Goal: Information Seeking & Learning: Learn about a topic

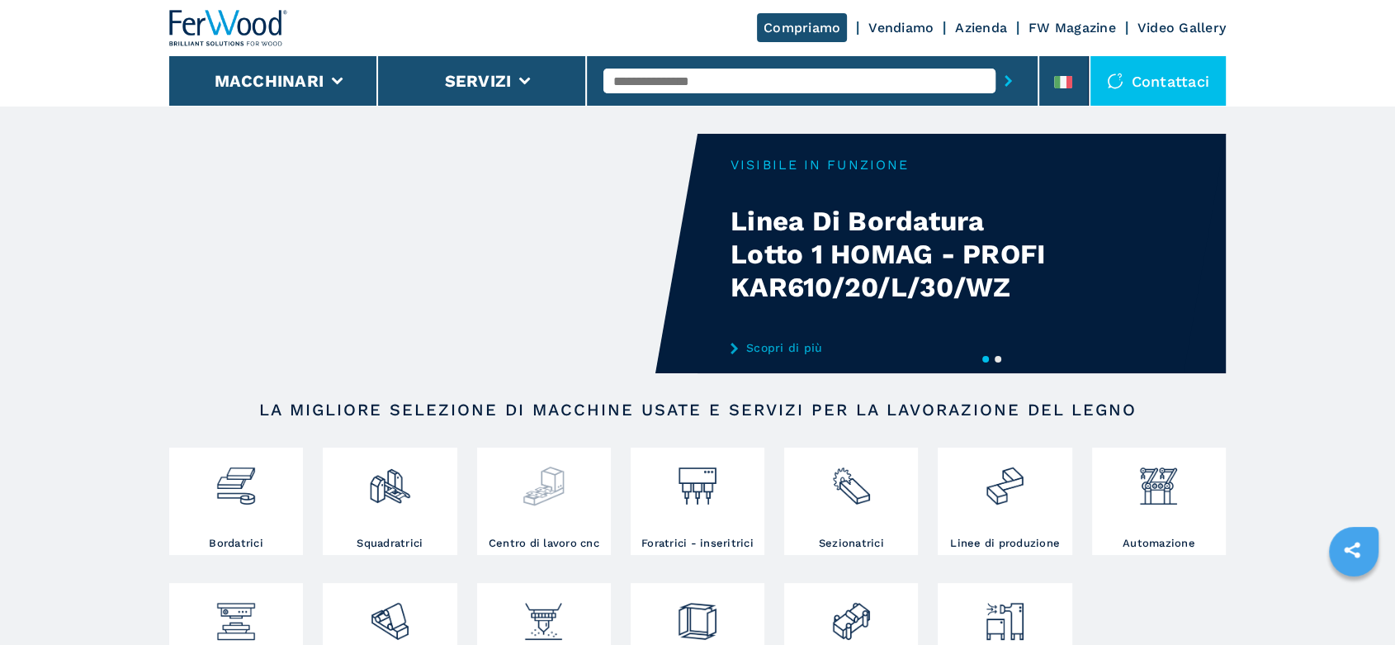
click at [554, 501] on img at bounding box center [544, 479] width 44 height 56
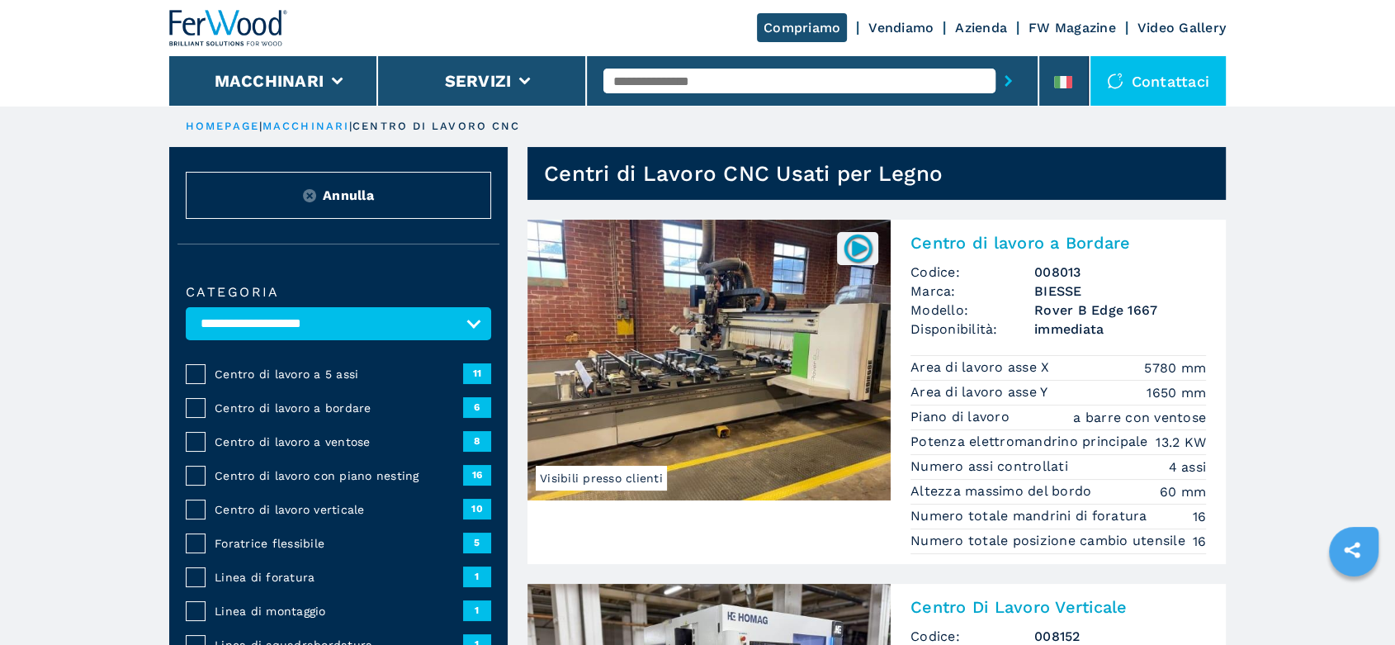
click at [329, 473] on span "Centro di lavoro con piano nesting" at bounding box center [339, 475] width 248 height 17
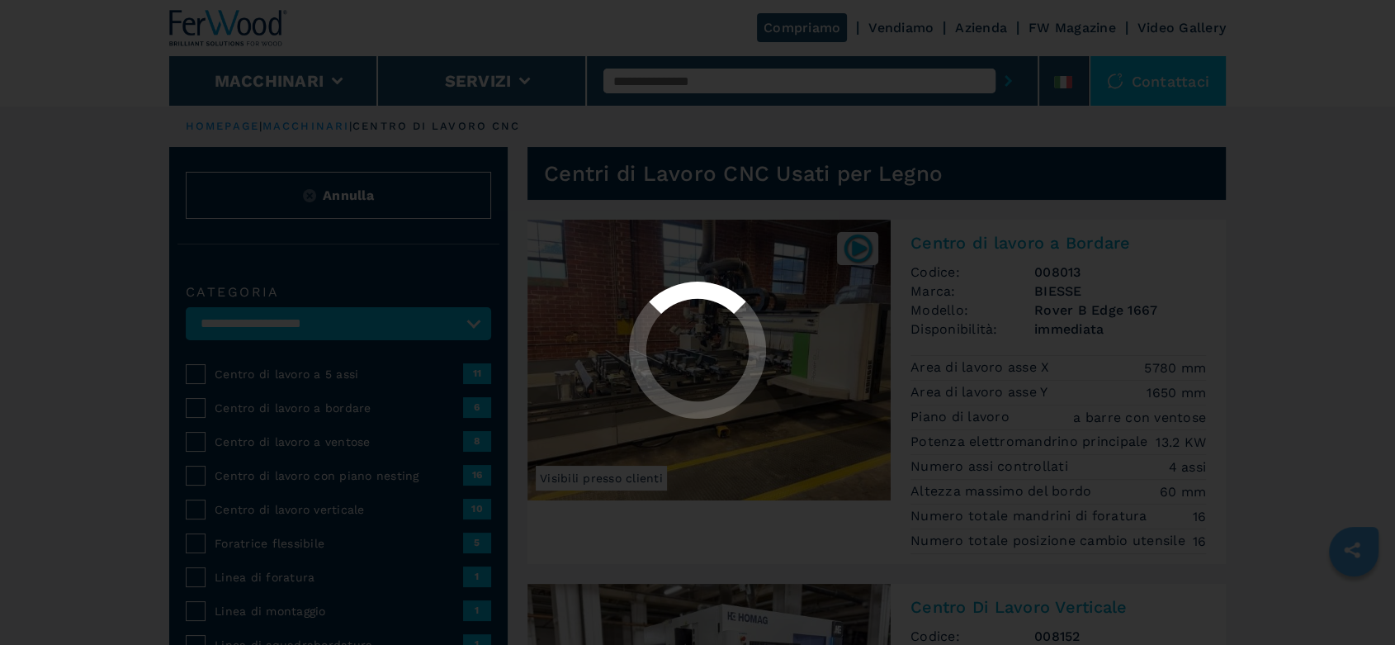
select select "**********"
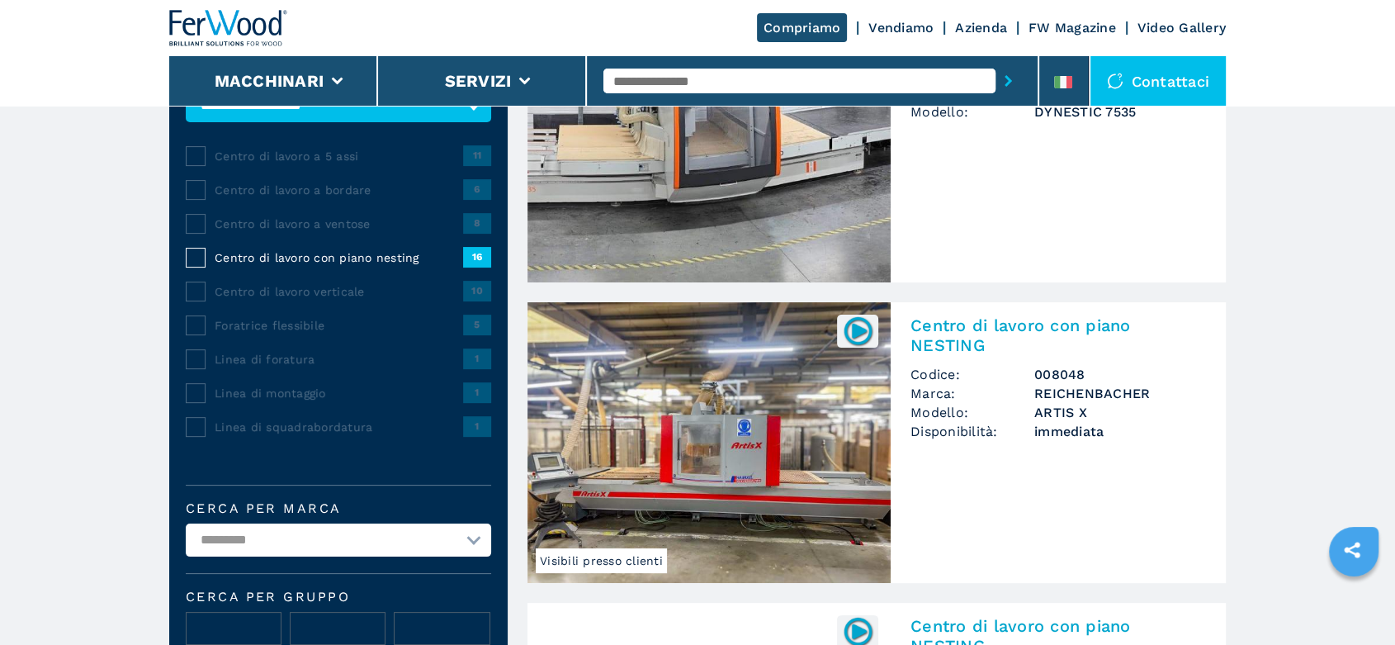
scroll to position [366, 0]
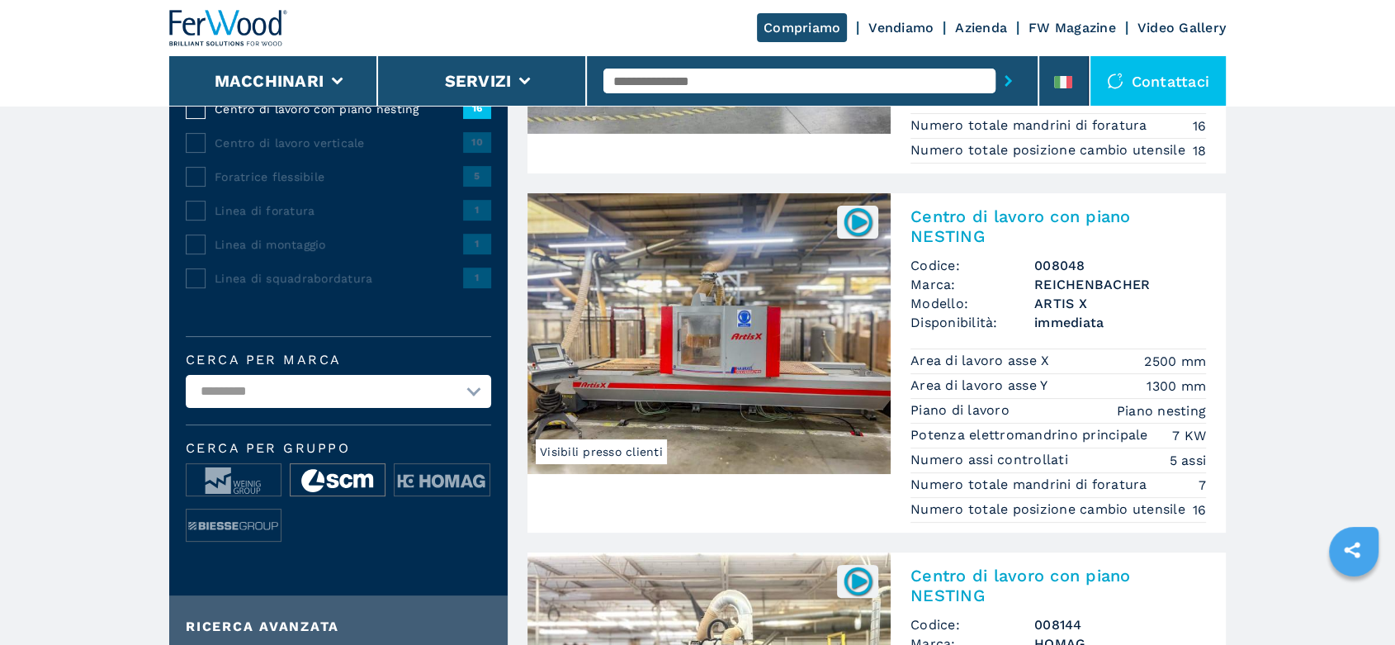
click at [345, 474] on img at bounding box center [338, 480] width 94 height 33
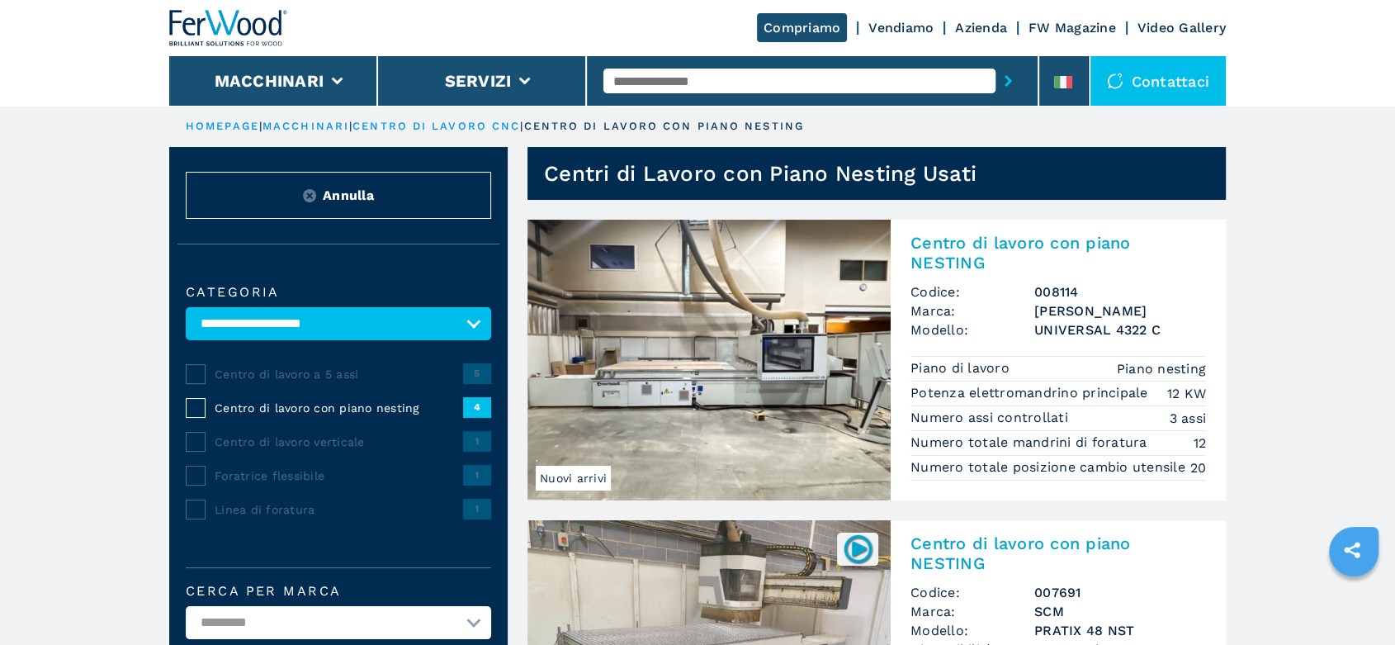
click at [1076, 314] on h3 "[PERSON_NAME]" at bounding box center [1120, 310] width 172 height 19
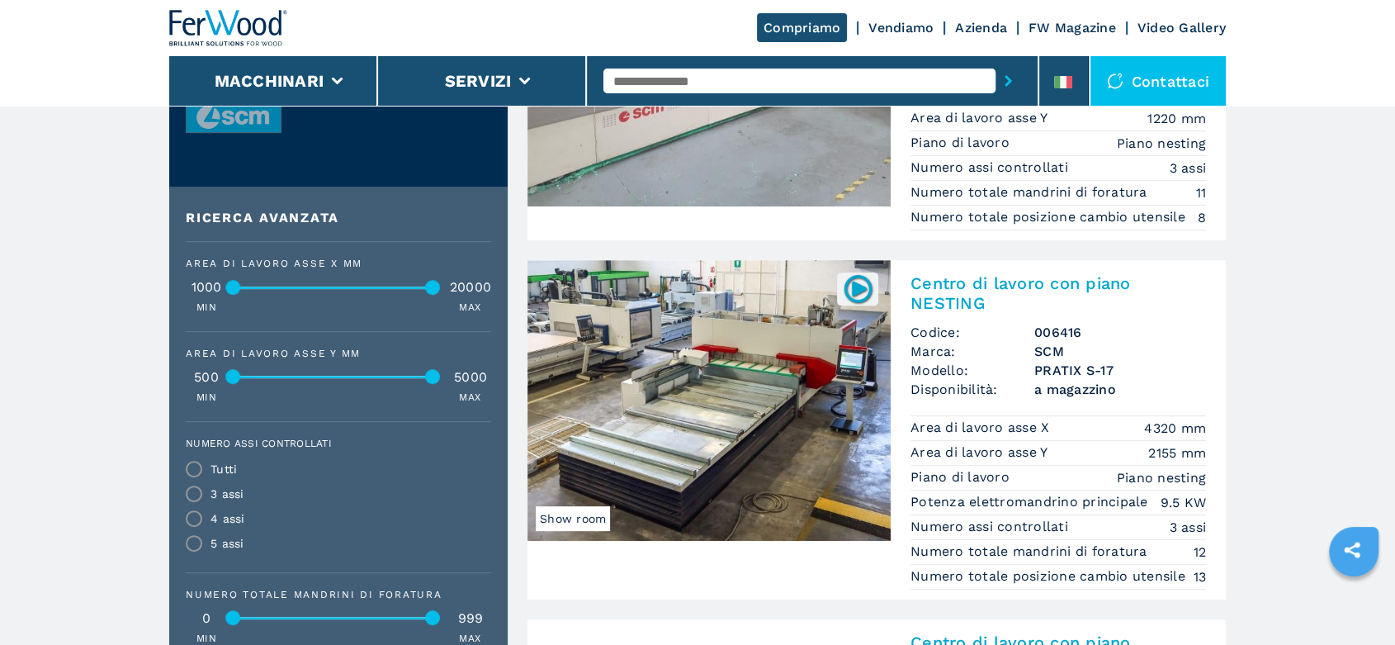
scroll to position [733, 0]
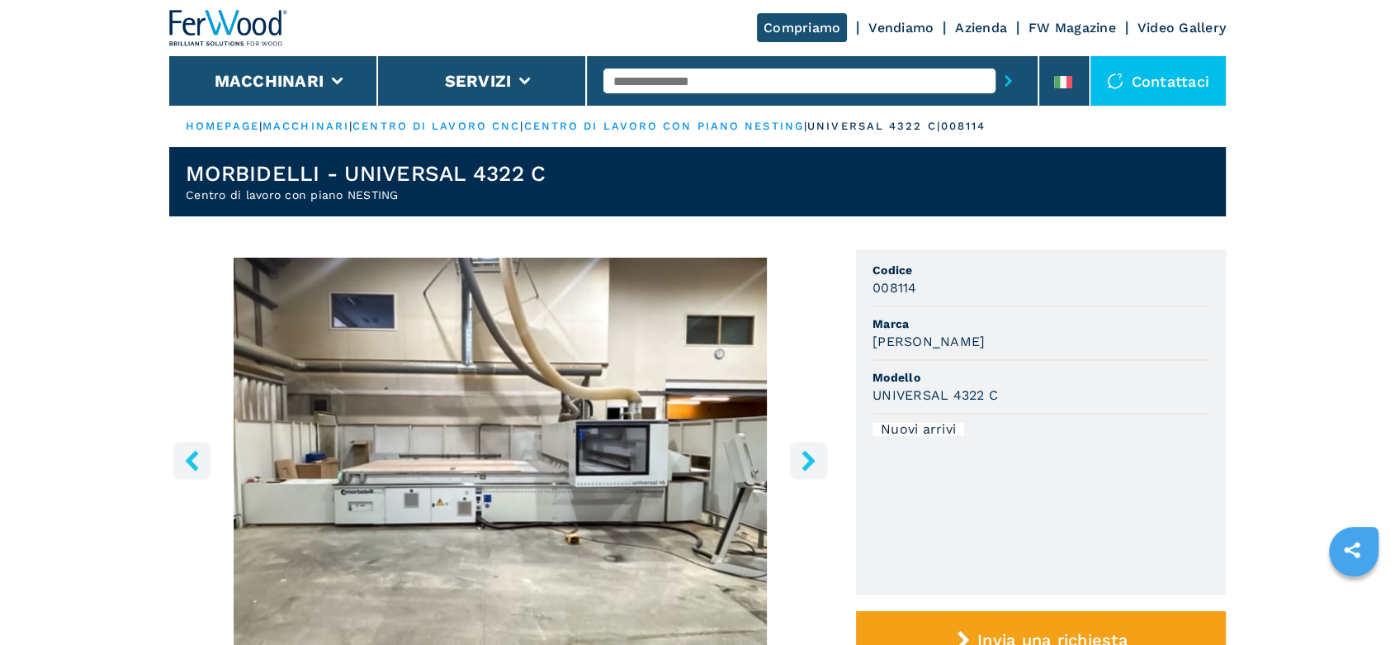
click at [808, 461] on icon "right-button" at bounding box center [807, 460] width 13 height 21
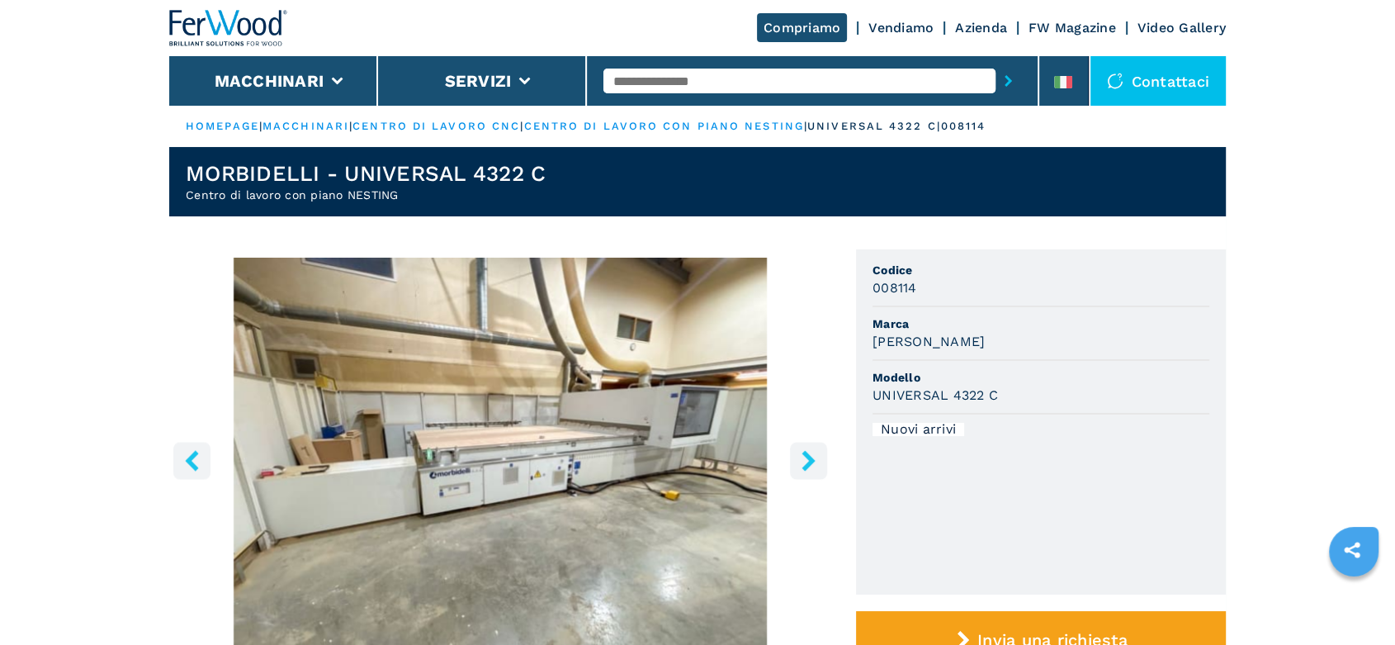
click at [808, 461] on icon "right-button" at bounding box center [807, 460] width 13 height 21
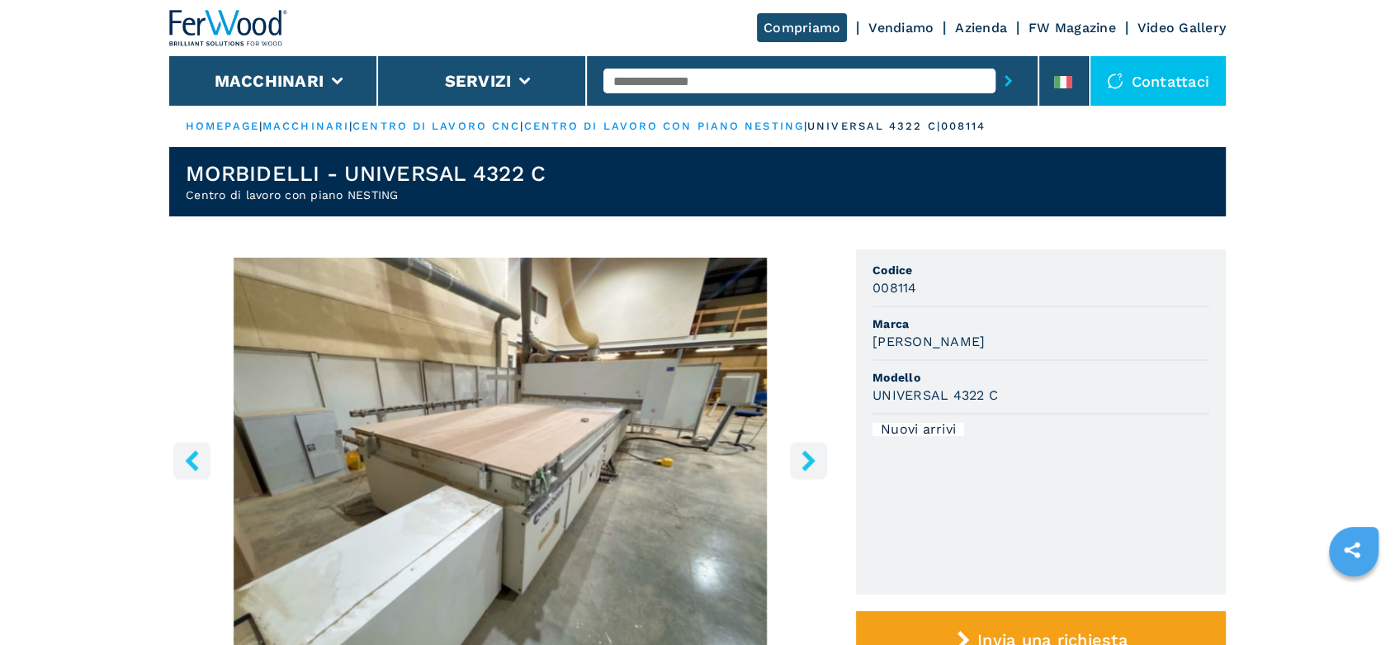
click at [808, 461] on icon "right-button" at bounding box center [807, 460] width 13 height 21
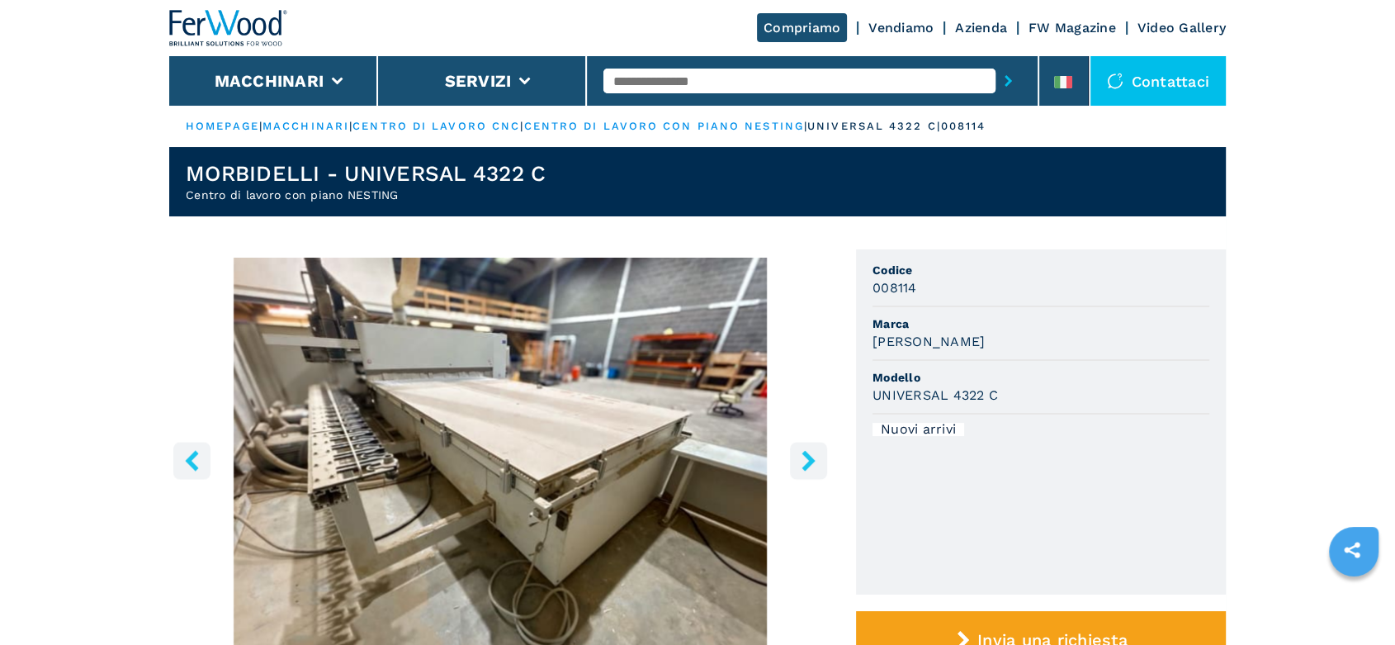
click at [808, 461] on icon "right-button" at bounding box center [807, 460] width 13 height 21
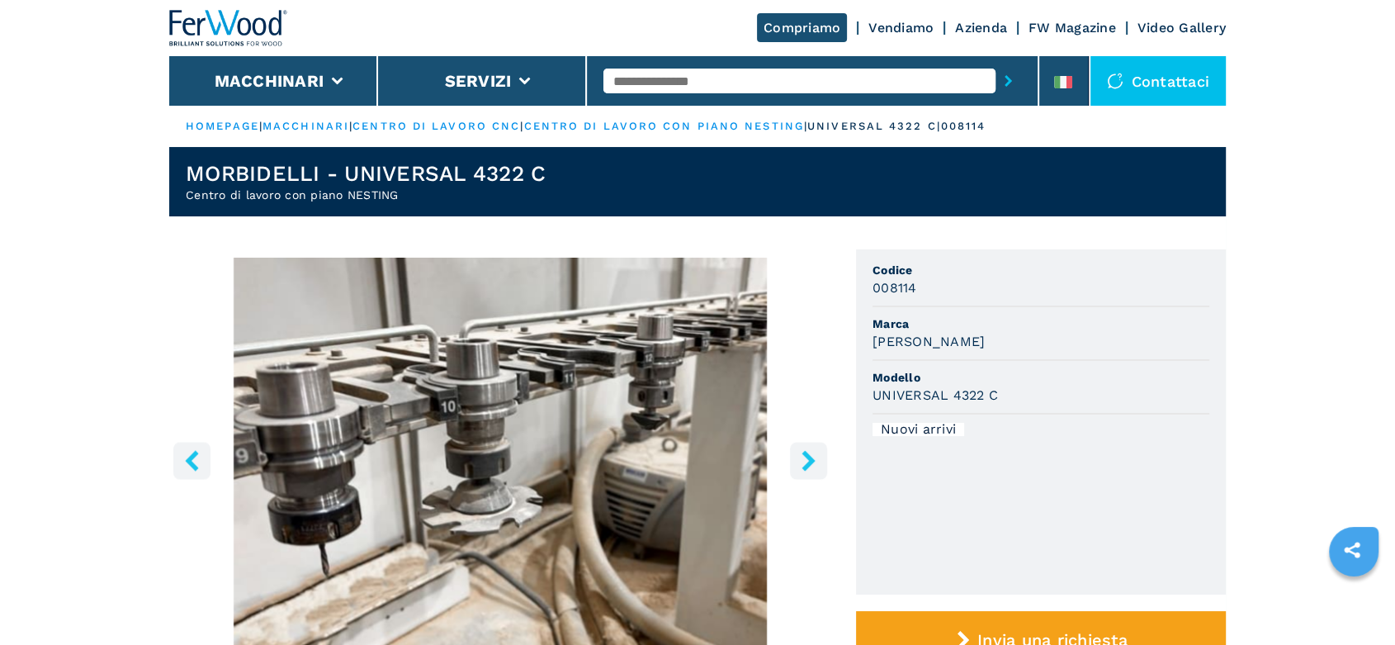
click at [808, 461] on icon "right-button" at bounding box center [807, 460] width 13 height 21
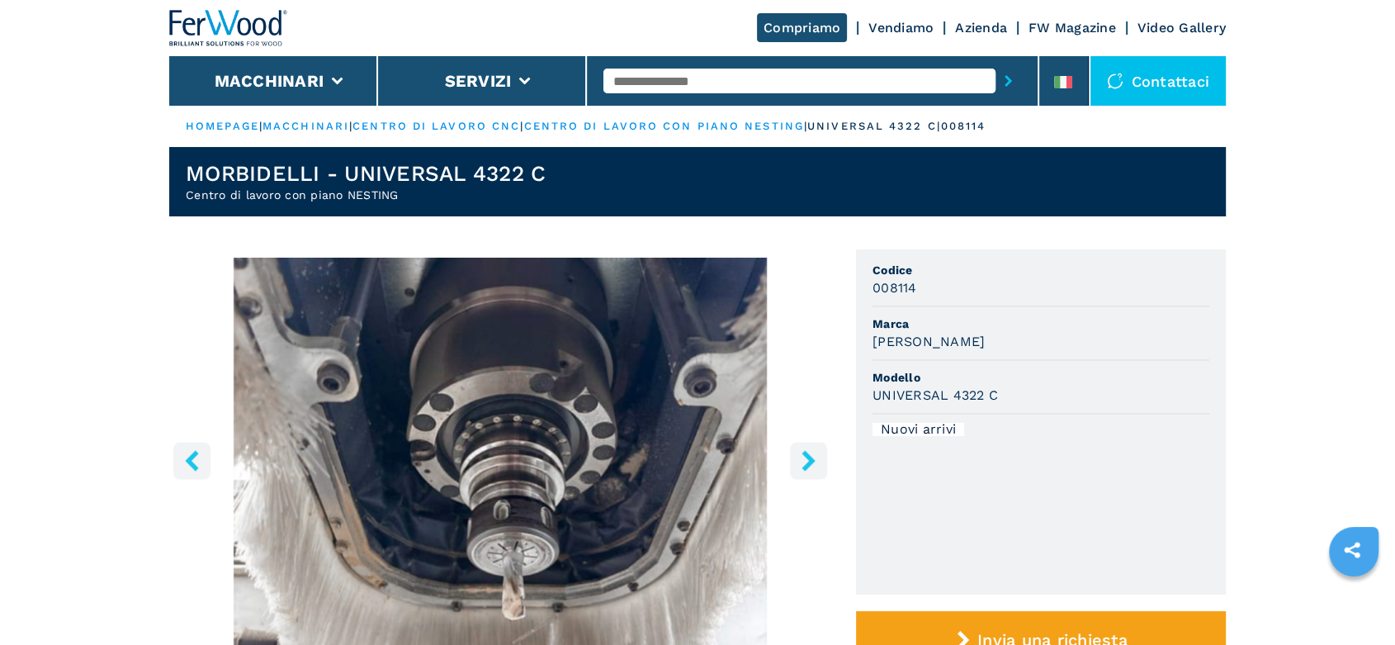
click at [808, 461] on icon "right-button" at bounding box center [807, 460] width 13 height 21
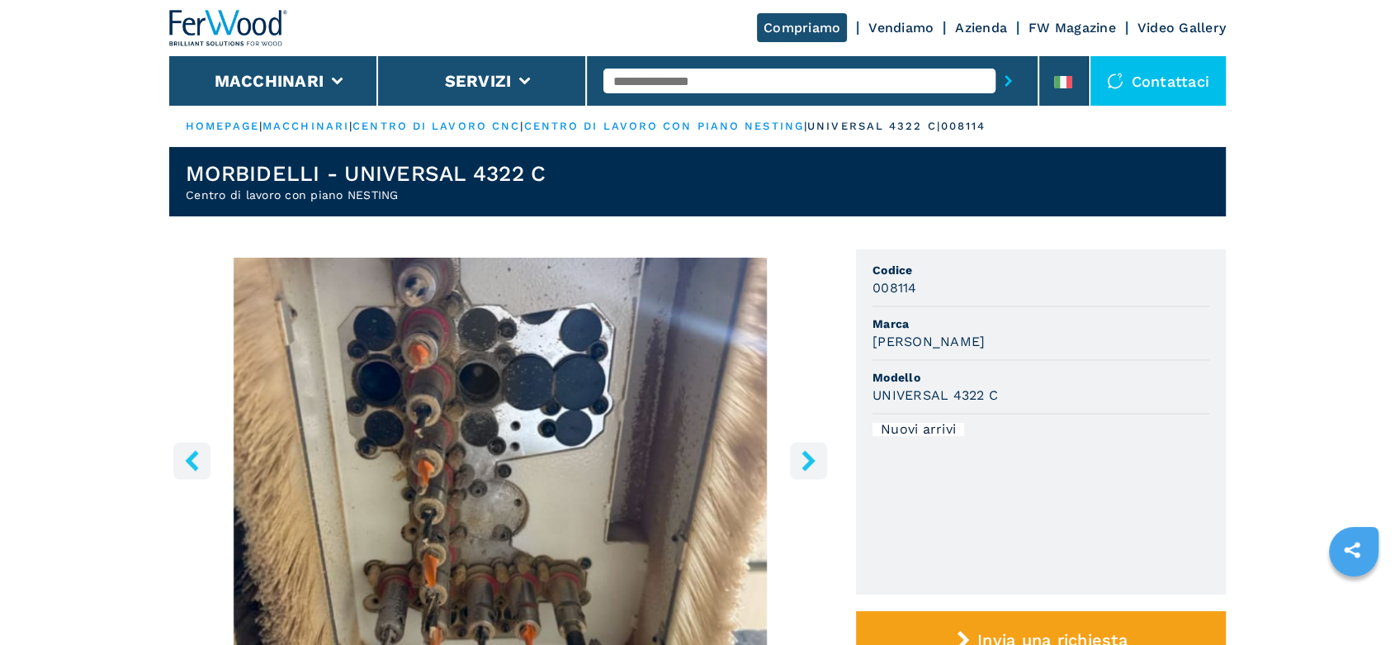
click at [808, 461] on icon "right-button" at bounding box center [807, 460] width 13 height 21
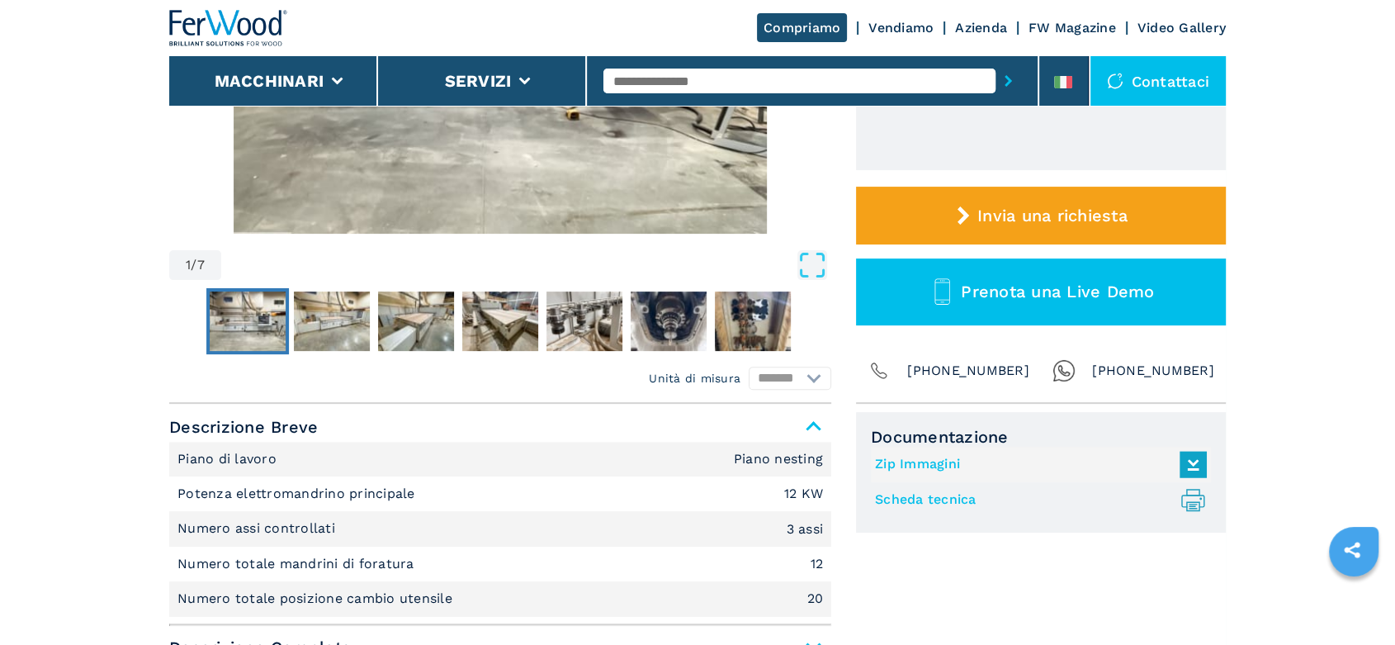
scroll to position [458, 0]
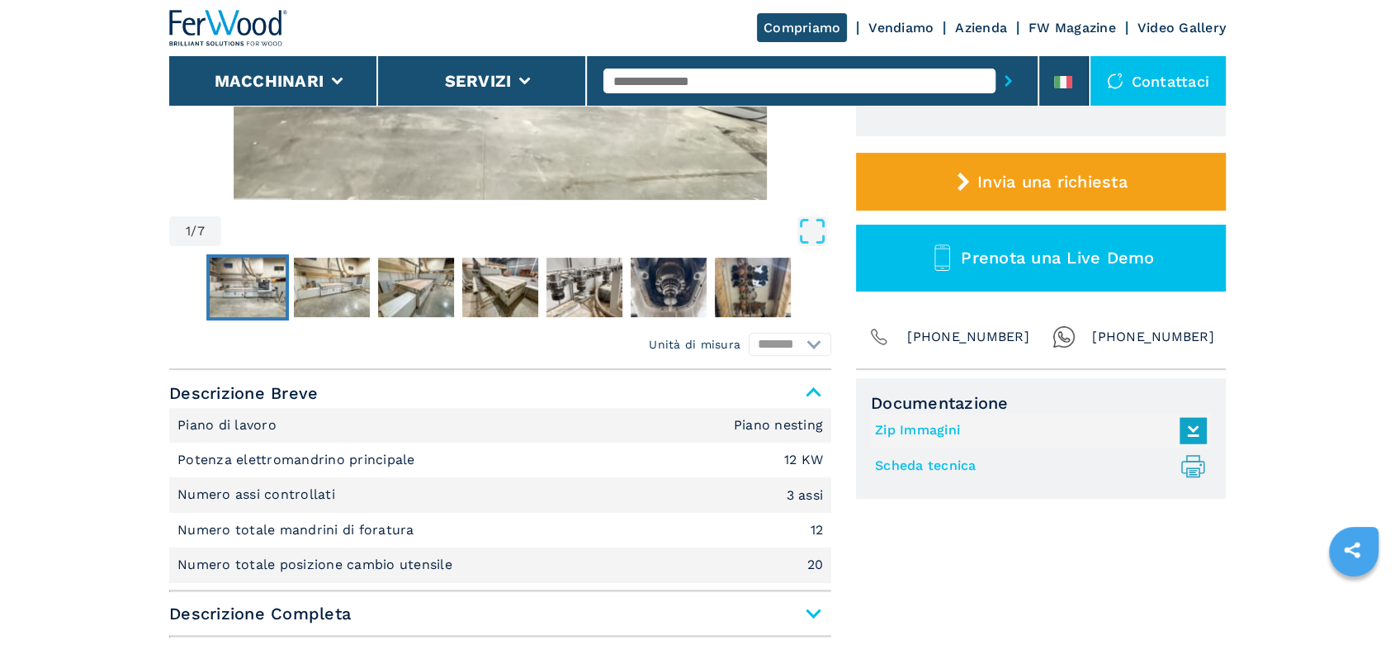
click at [812, 612] on span "Descrizione Completa" at bounding box center [500, 613] width 662 height 30
